Goal: Information Seeking & Learning: Find specific fact

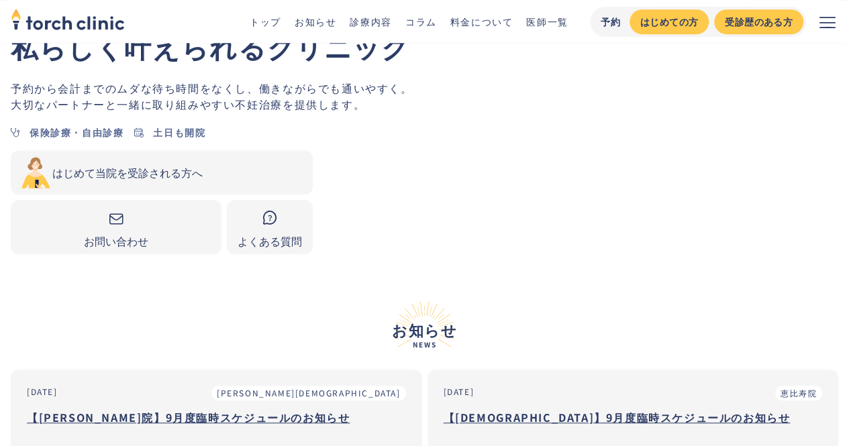
scroll to position [335, 0]
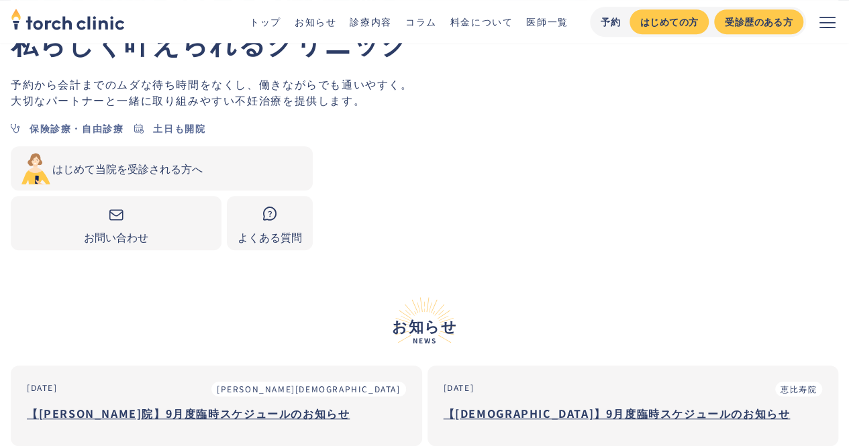
click at [147, 403] on h3 "【[PERSON_NAME]院】9月度臨時スケジュールのお知らせ" at bounding box center [216, 413] width 379 height 20
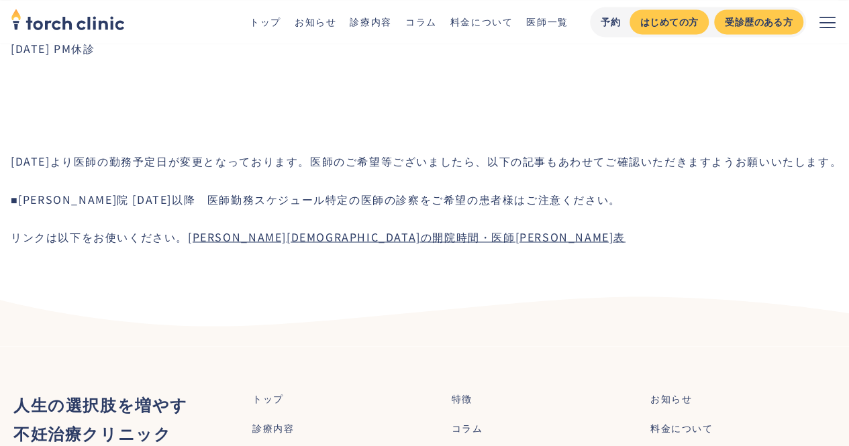
scroll to position [1073, 0]
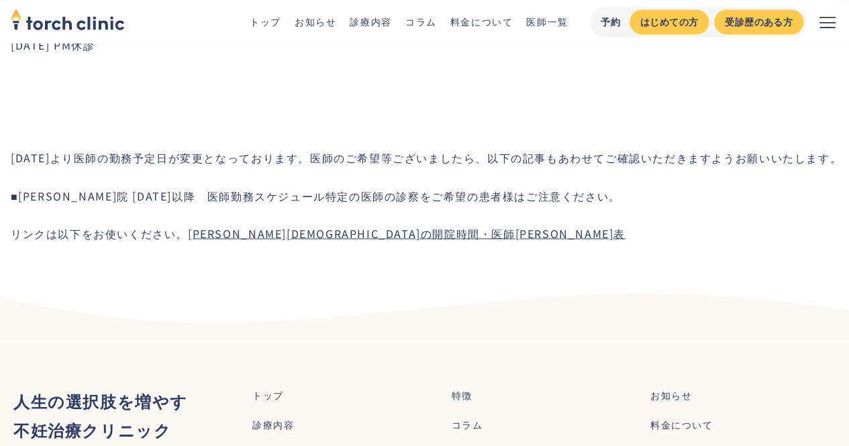
click at [242, 241] on link "上野院の開院時間・医師シフト表" at bounding box center [406, 233] width 437 height 16
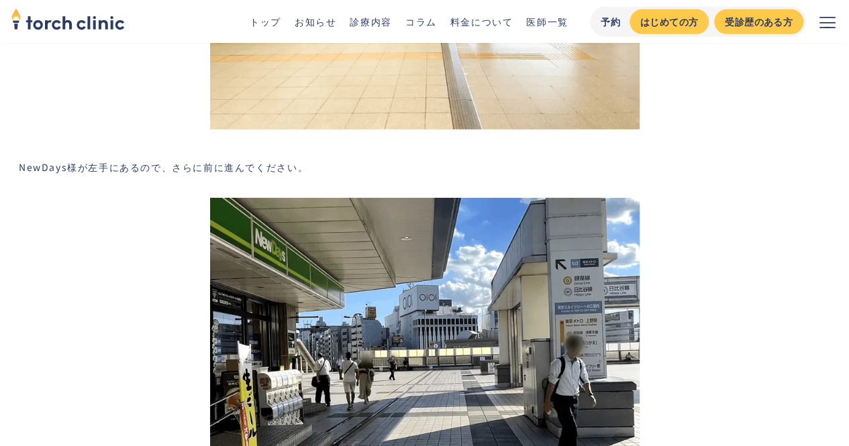
scroll to position [2153, 0]
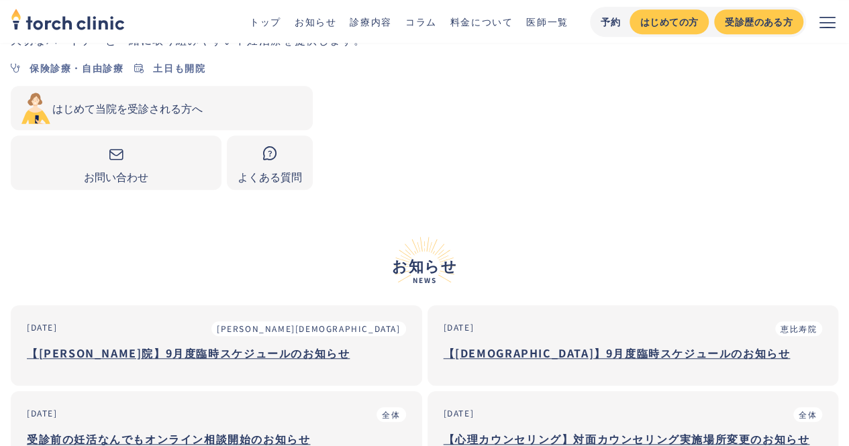
scroll to position [402, 0]
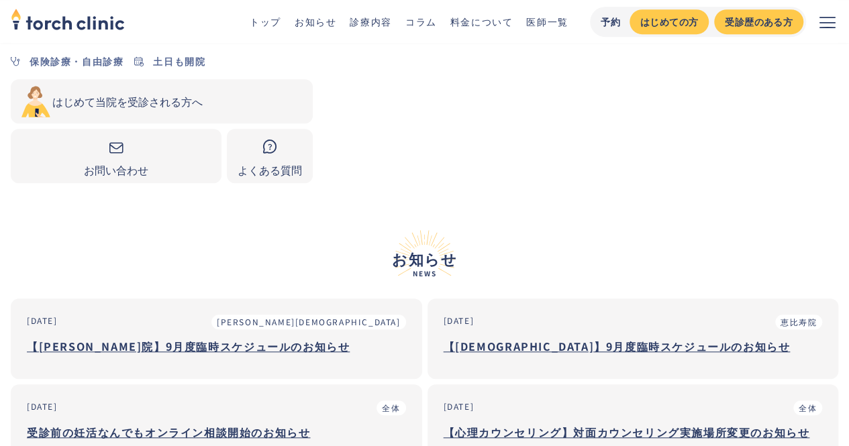
click at [199, 336] on h3 "【[PERSON_NAME]院】9月度臨時スケジュールのお知らせ" at bounding box center [216, 346] width 379 height 20
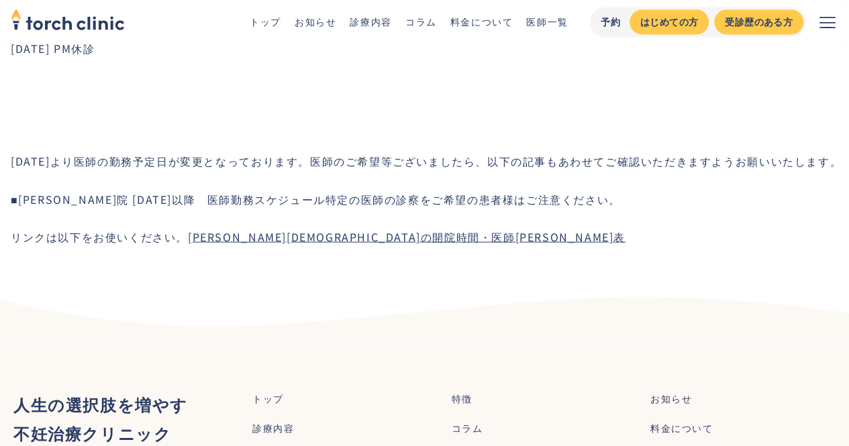
scroll to position [1073, 0]
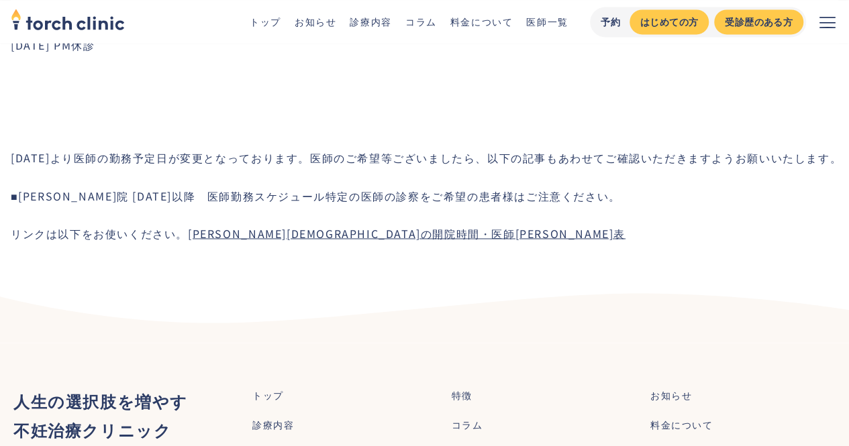
click at [305, 241] on link "[PERSON_NAME][DEMOGRAPHIC_DATA]の開院時間・医師[PERSON_NAME]表" at bounding box center [406, 233] width 437 height 16
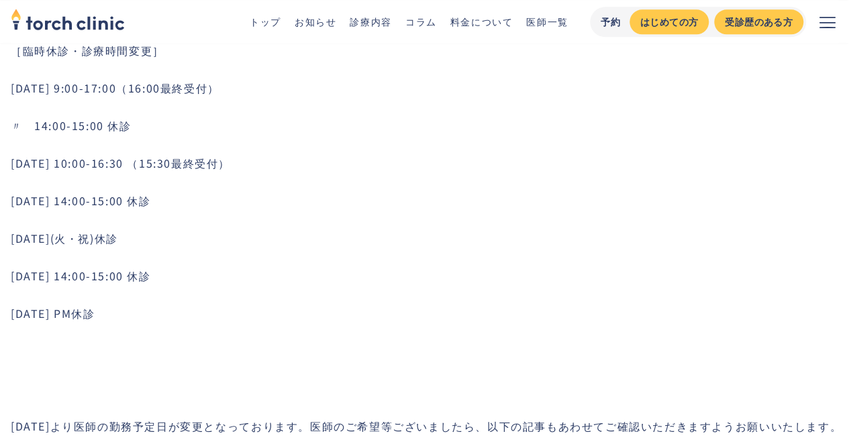
scroll to position [738, 0]
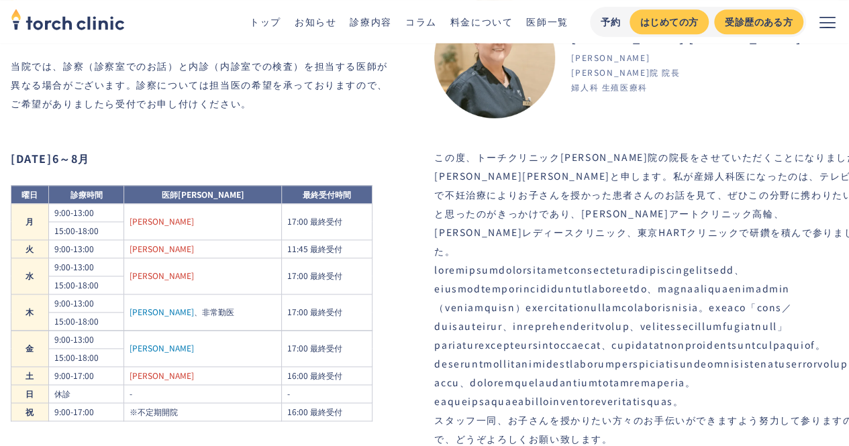
scroll to position [812, 0]
